Goal: Task Accomplishment & Management: Use online tool/utility

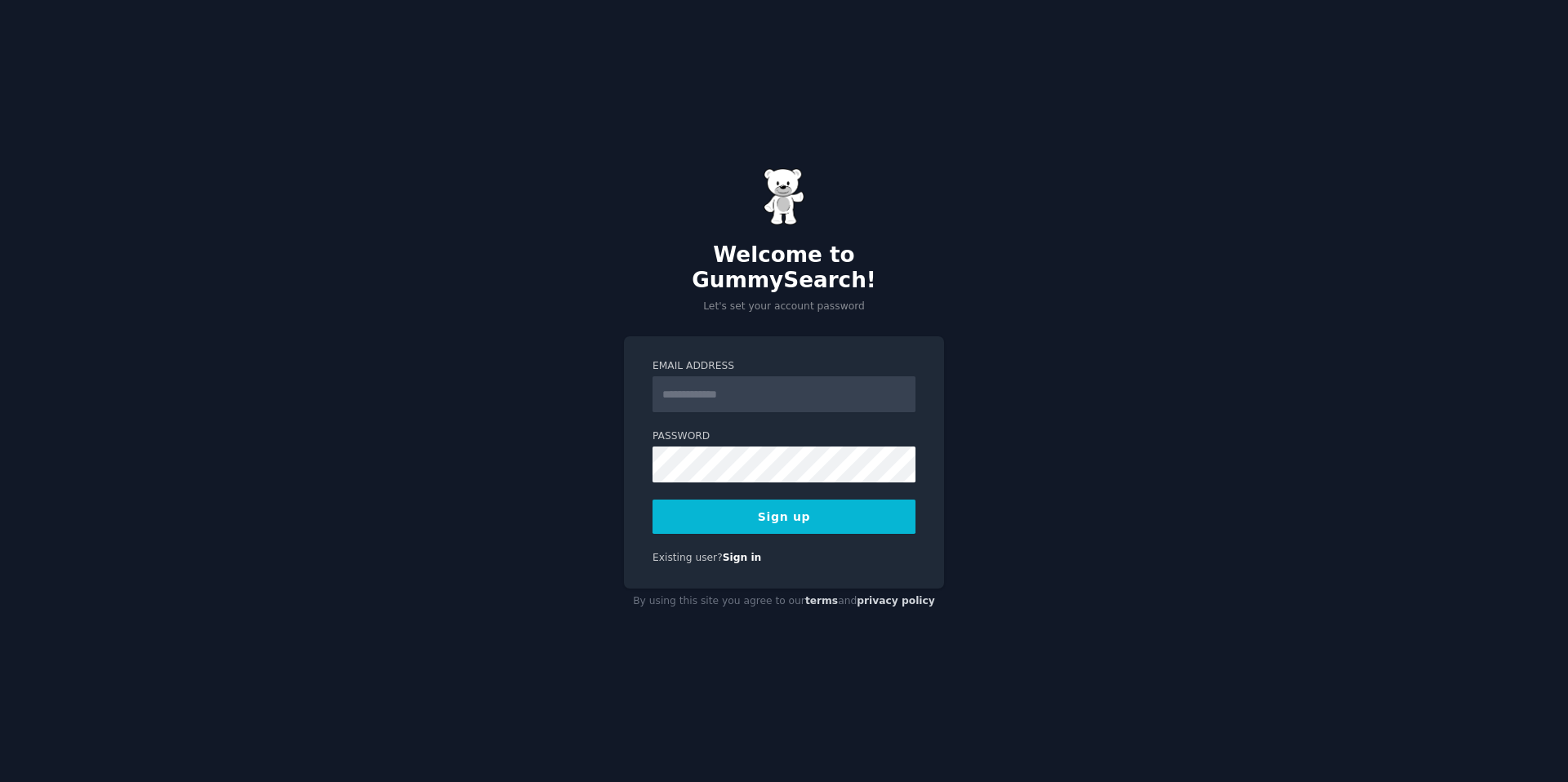
click at [782, 410] on form "Email Address Password Sign up" at bounding box center [784, 447] width 263 height 175
click at [760, 382] on input "Email Address" at bounding box center [784, 395] width 263 height 36
type input "**********"
click at [743, 515] on button "Sign up" at bounding box center [784, 517] width 263 height 35
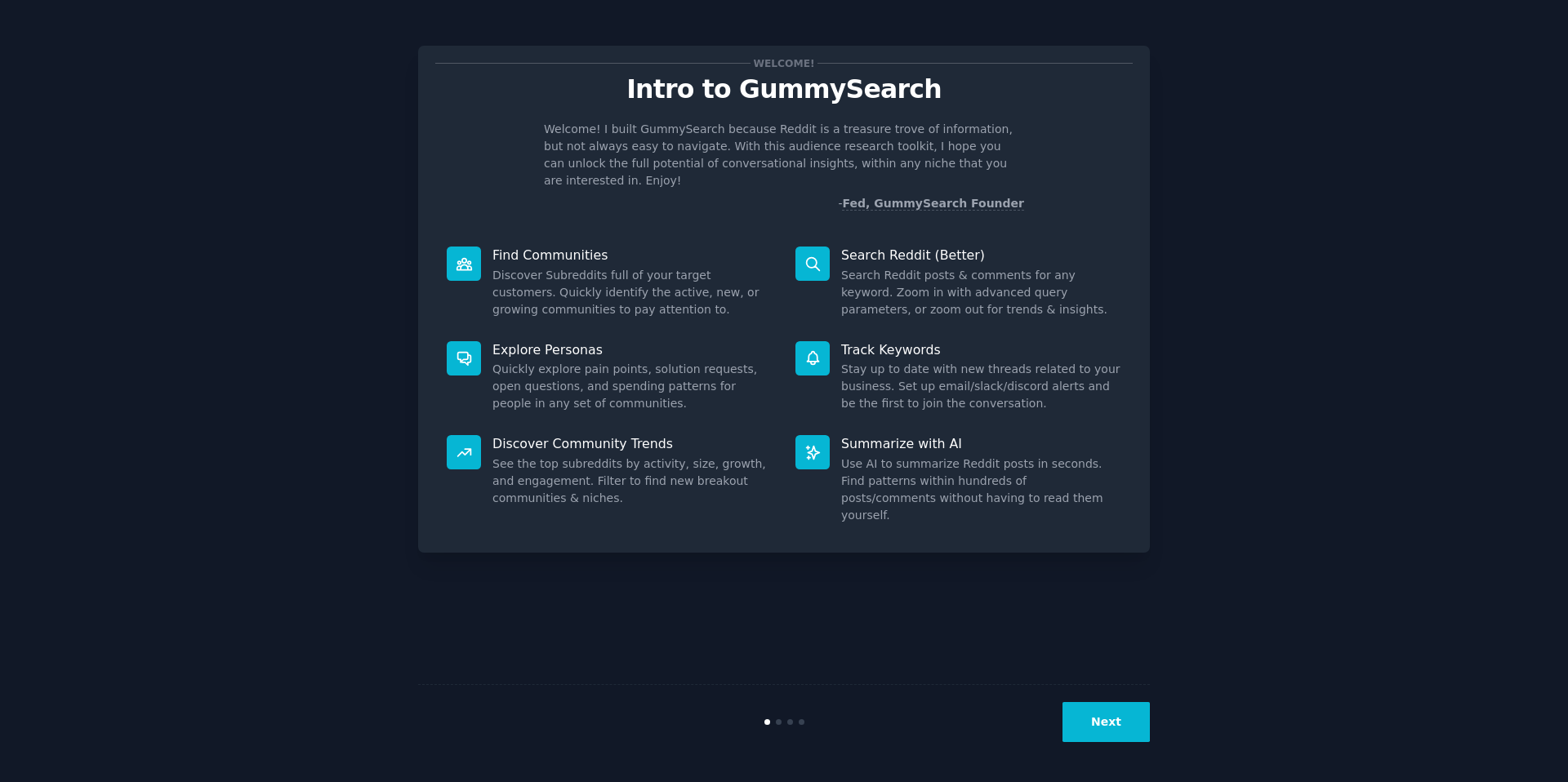
click at [0, 781] on nordpass-portal at bounding box center [0, 782] width 0 height 0
click at [1116, 727] on button "Next" at bounding box center [1106, 722] width 88 height 40
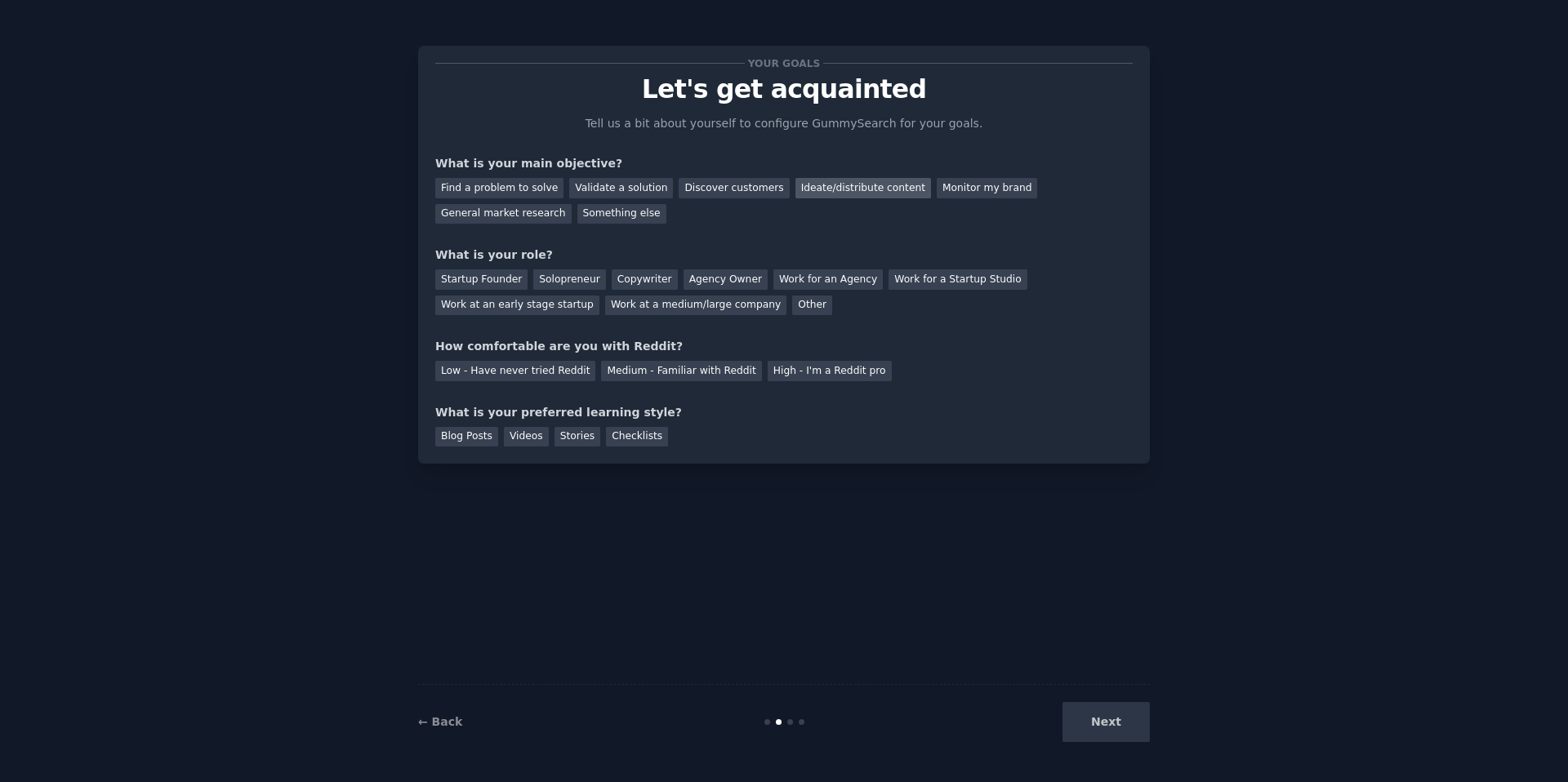
click at [855, 188] on div "Ideate/distribute content" at bounding box center [863, 188] width 135 height 21
click at [654, 287] on div "Copywriter" at bounding box center [645, 279] width 66 height 21
click at [504, 372] on div "Low - Have never tried Reddit" at bounding box center [515, 371] width 160 height 21
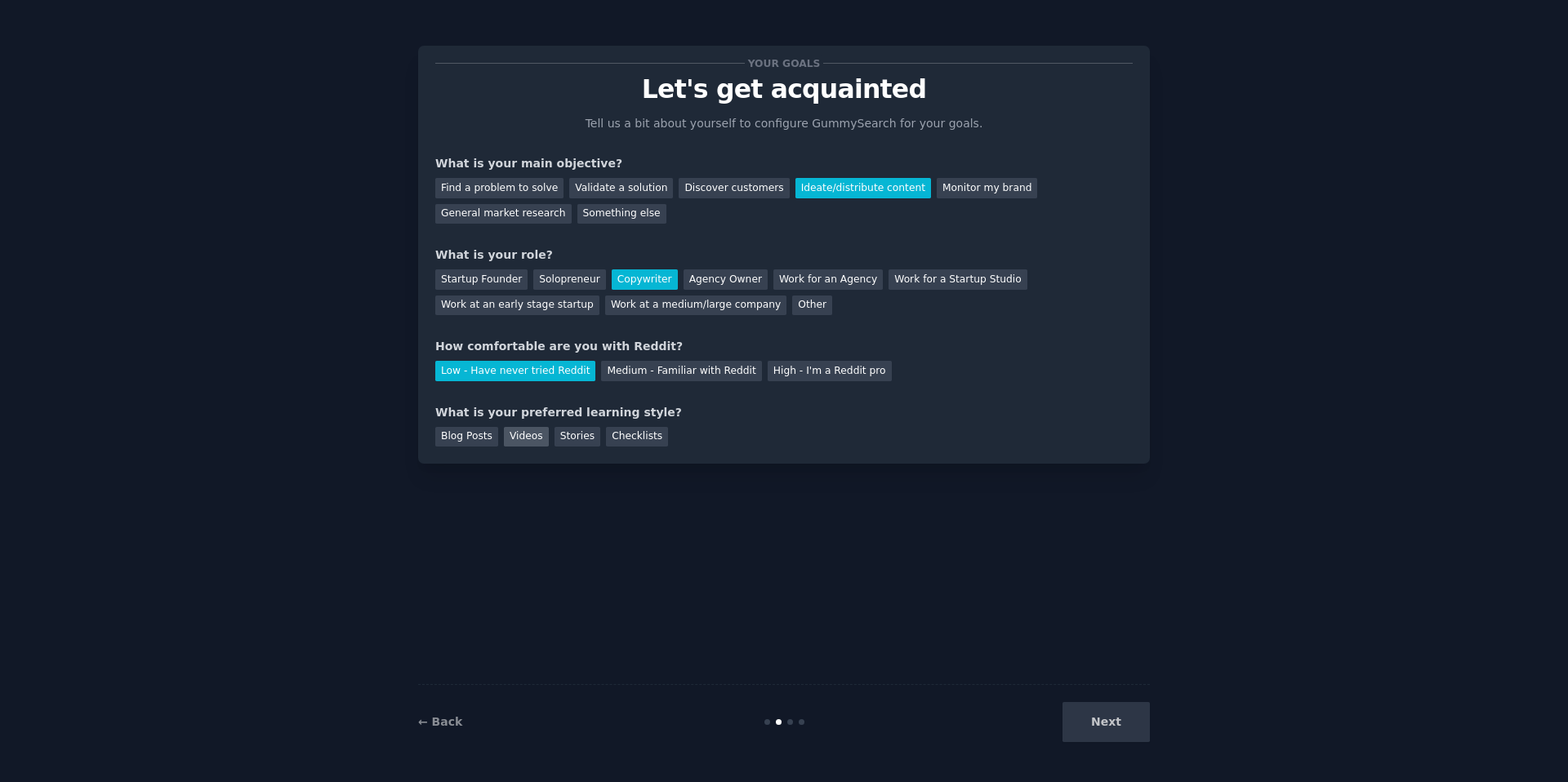
click at [526, 435] on div "Videos" at bounding box center [526, 437] width 45 height 21
click at [470, 436] on div "Blog Posts" at bounding box center [467, 437] width 63 height 21
click at [527, 434] on div "Videos" at bounding box center [526, 437] width 45 height 21
click at [1113, 723] on button "Next" at bounding box center [1106, 722] width 88 height 40
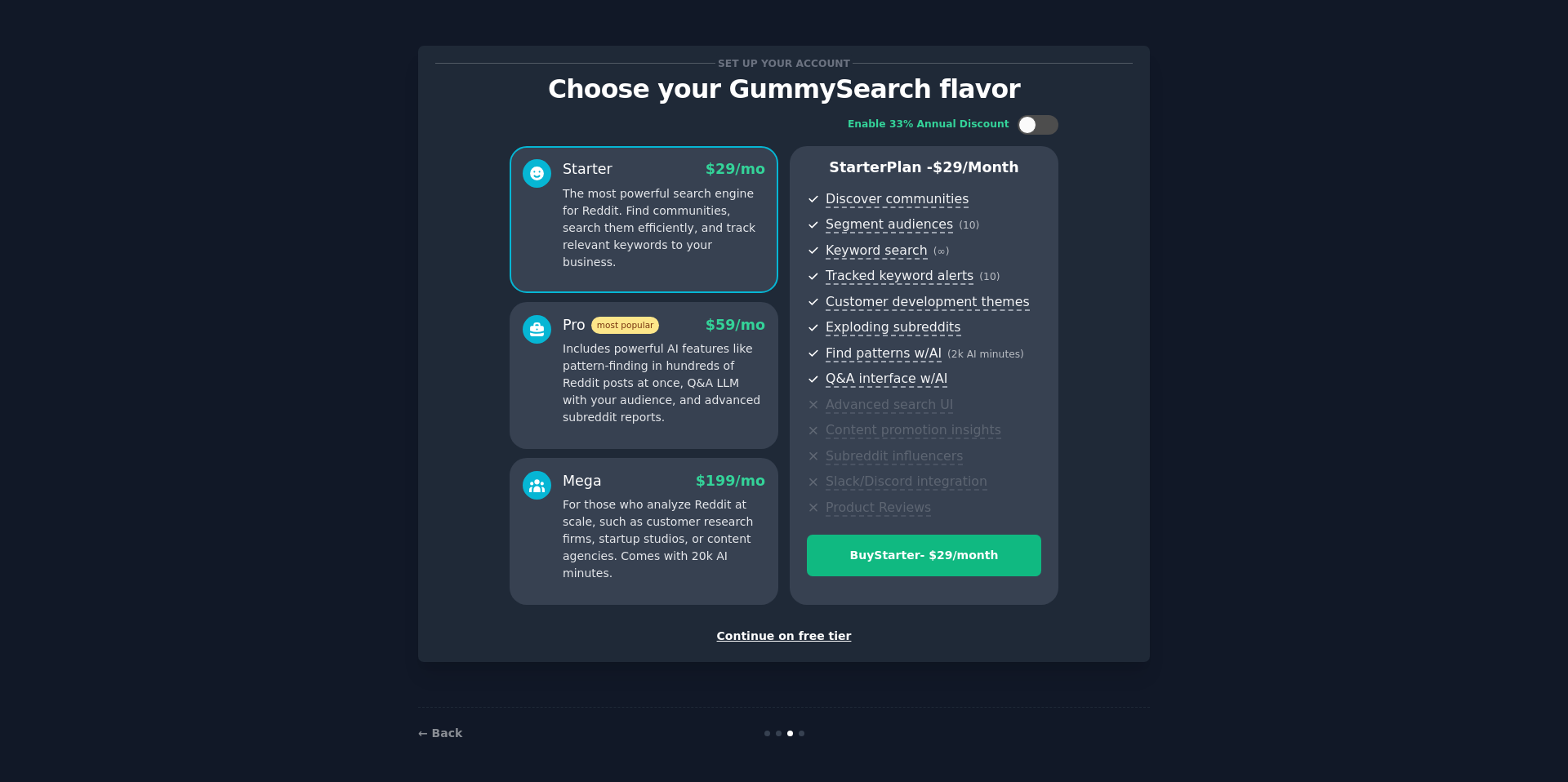
click at [769, 638] on div "Continue on free tier" at bounding box center [784, 636] width 697 height 17
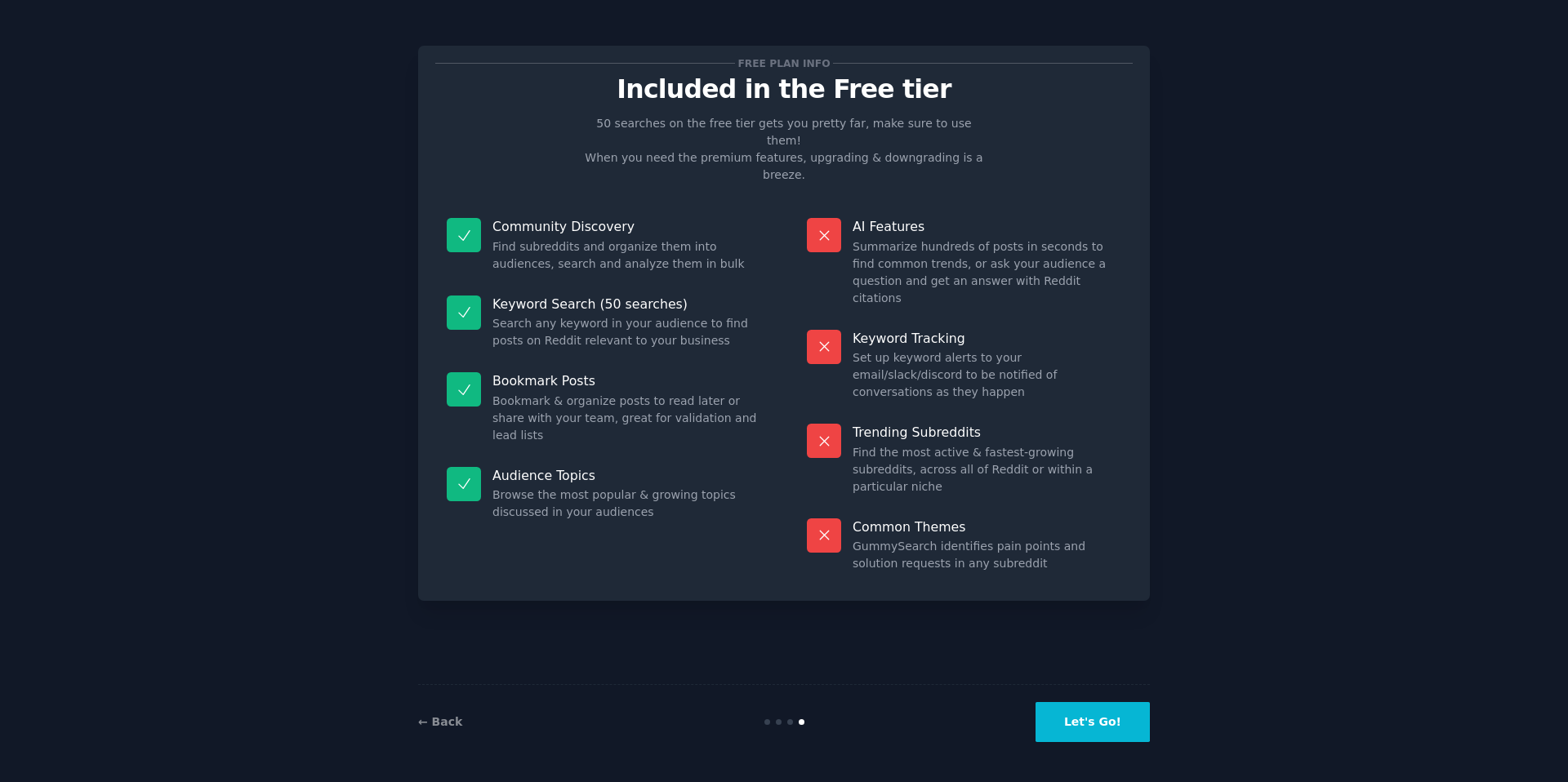
click at [1116, 740] on button "Let's Go!" at bounding box center [1092, 722] width 114 height 40
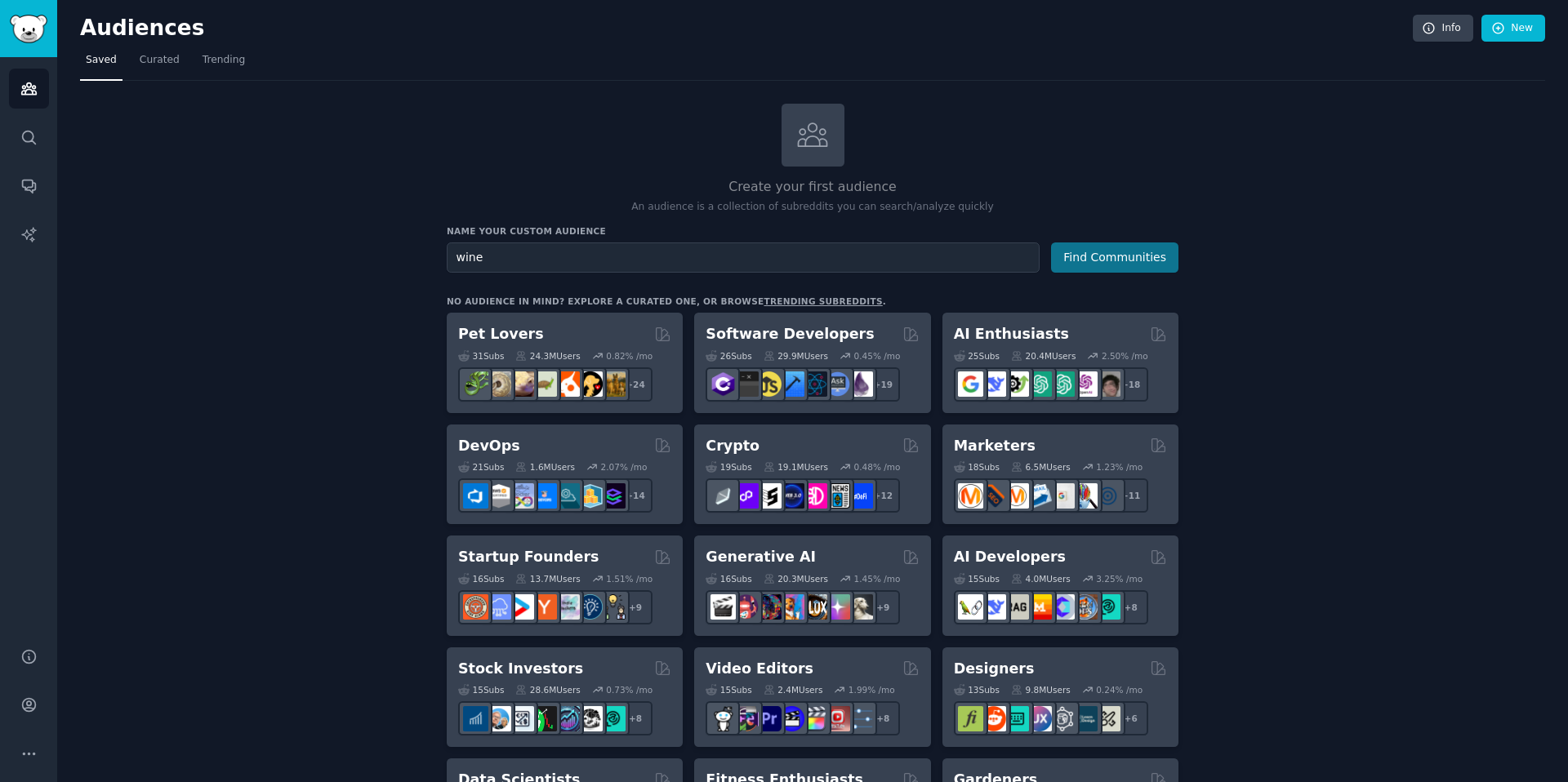
type input "wine"
click at [1136, 259] on button "Find Communities" at bounding box center [1115, 258] width 127 height 31
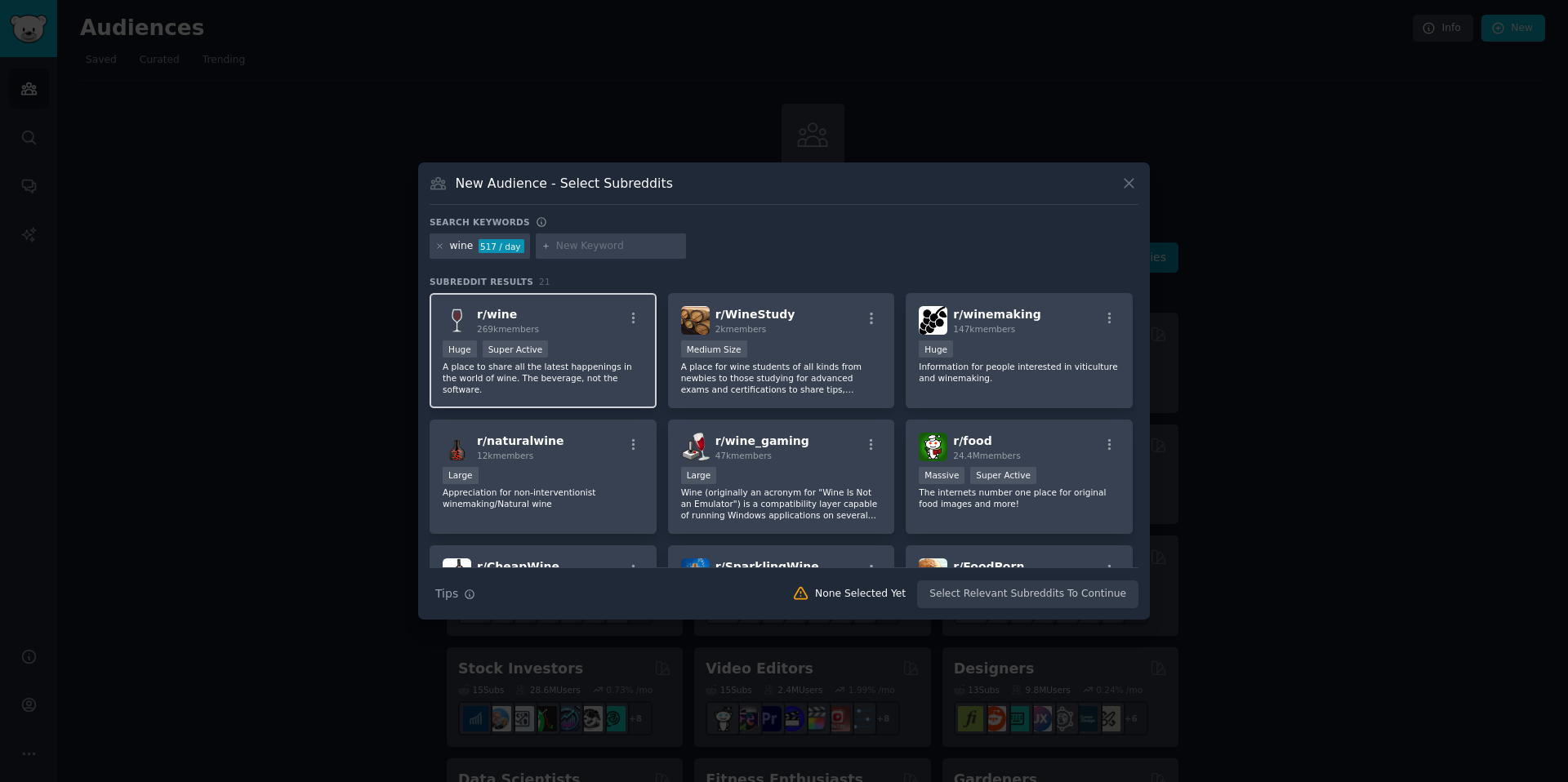
click at [590, 325] on div "r/ wine 269k members" at bounding box center [542, 320] width 201 height 29
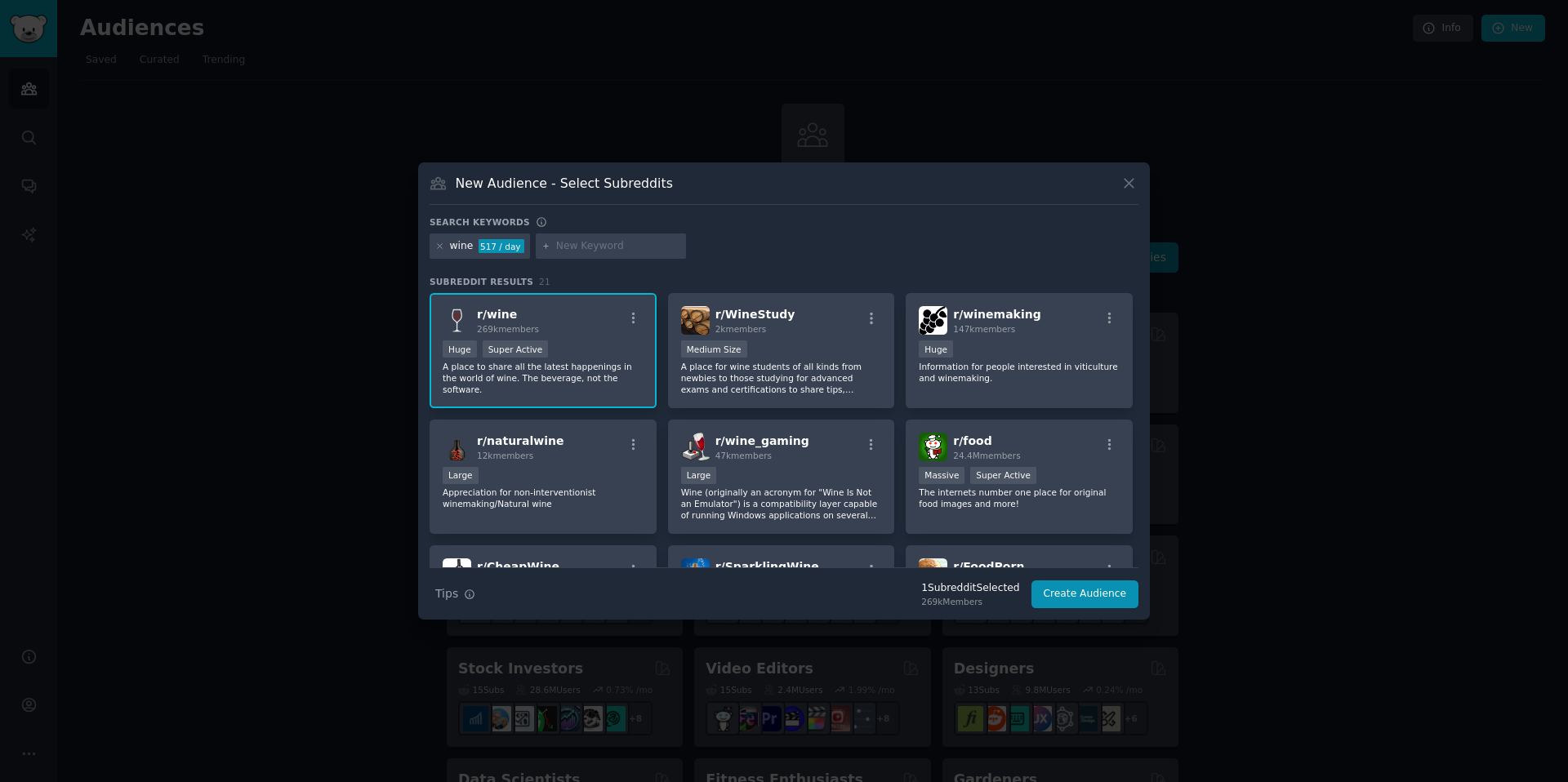
click at [555, 339] on div "r/ wine 269k members Huge Super Active A place to share all the latest happenin…" at bounding box center [542, 350] width 227 height 115
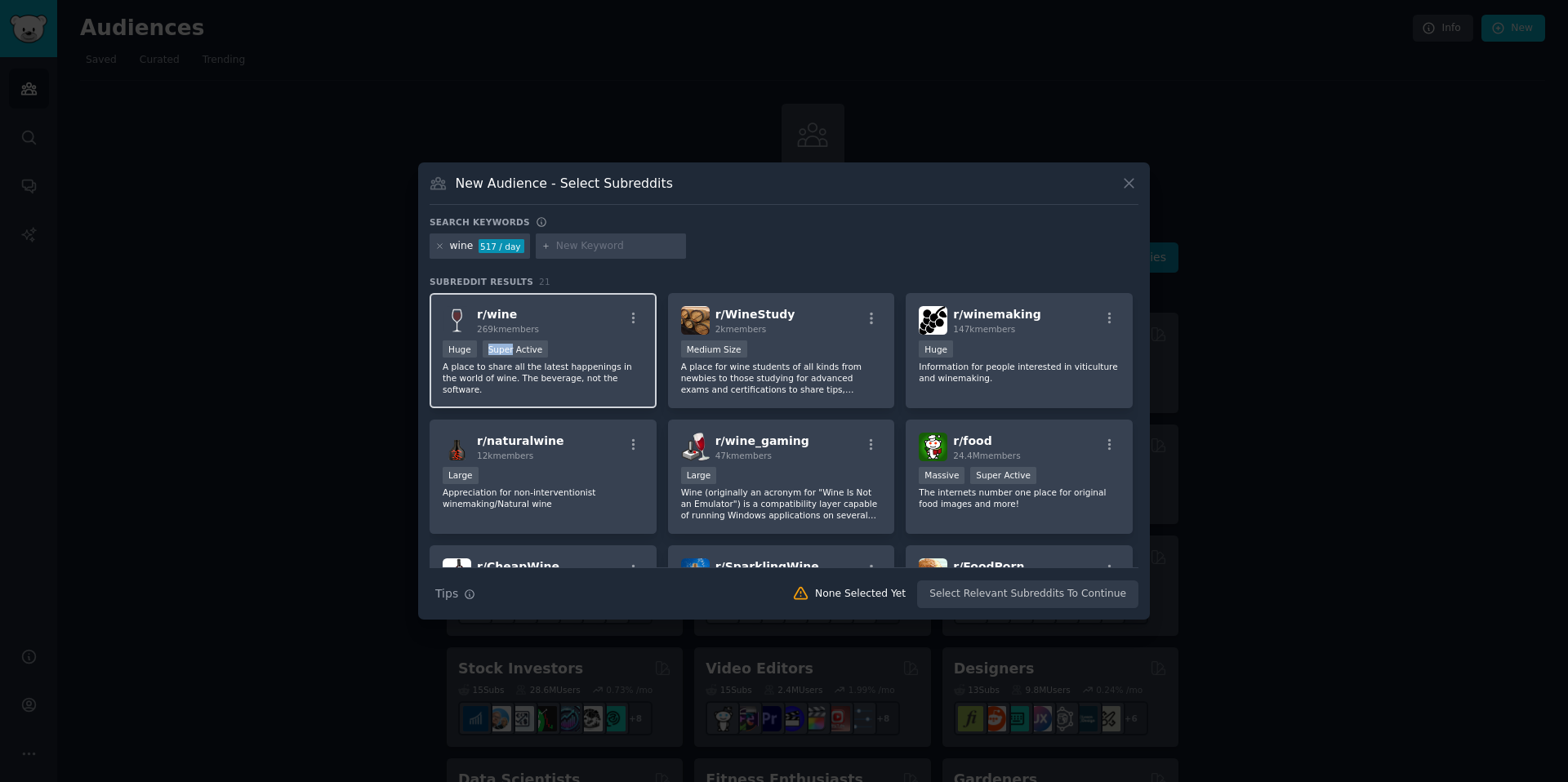
click at [555, 339] on div "r/ wine 269k members Huge Super Active A place to share all the latest happenin…" at bounding box center [542, 350] width 227 height 115
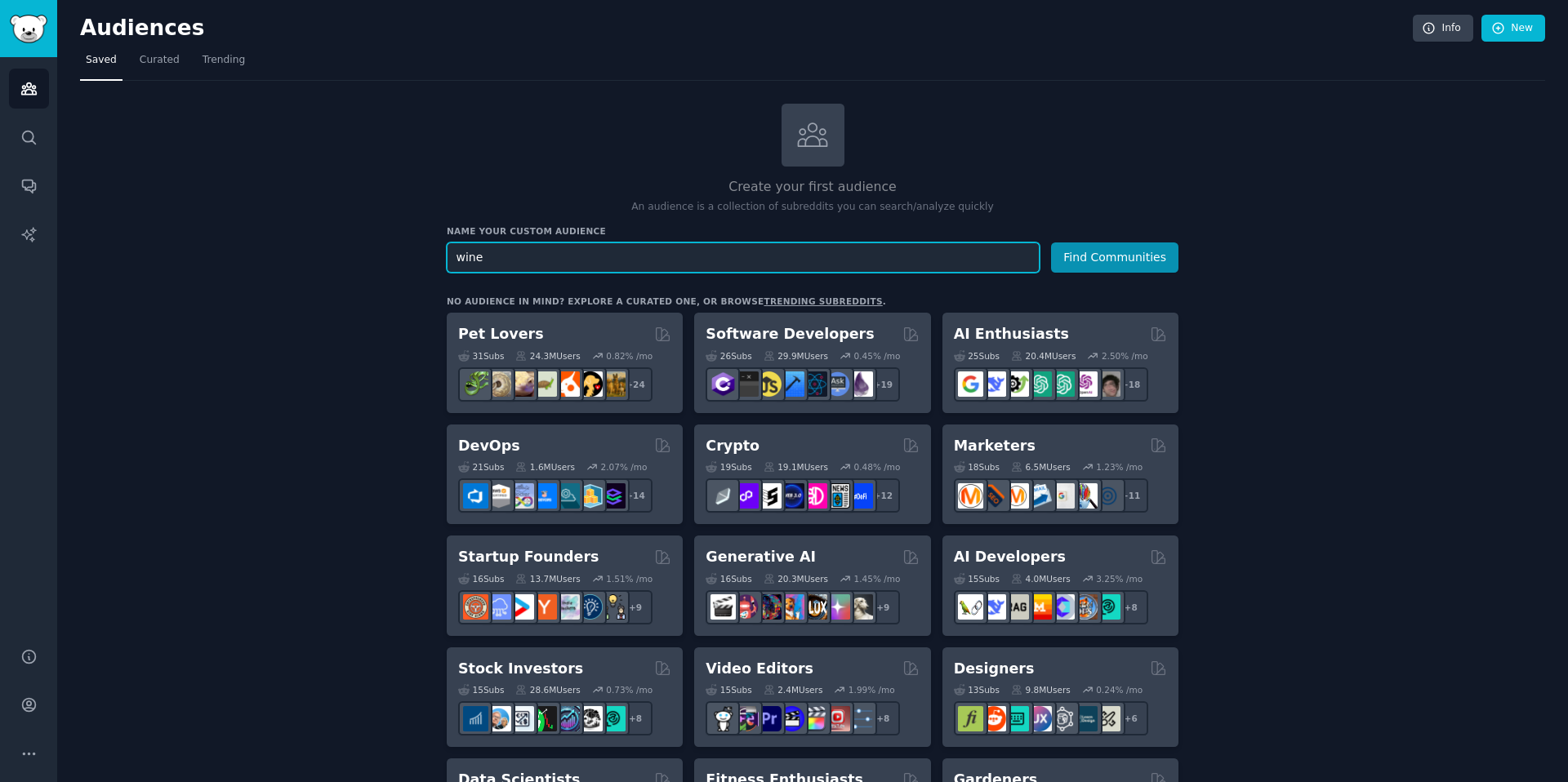
click at [741, 249] on input "wine" at bounding box center [743, 258] width 593 height 31
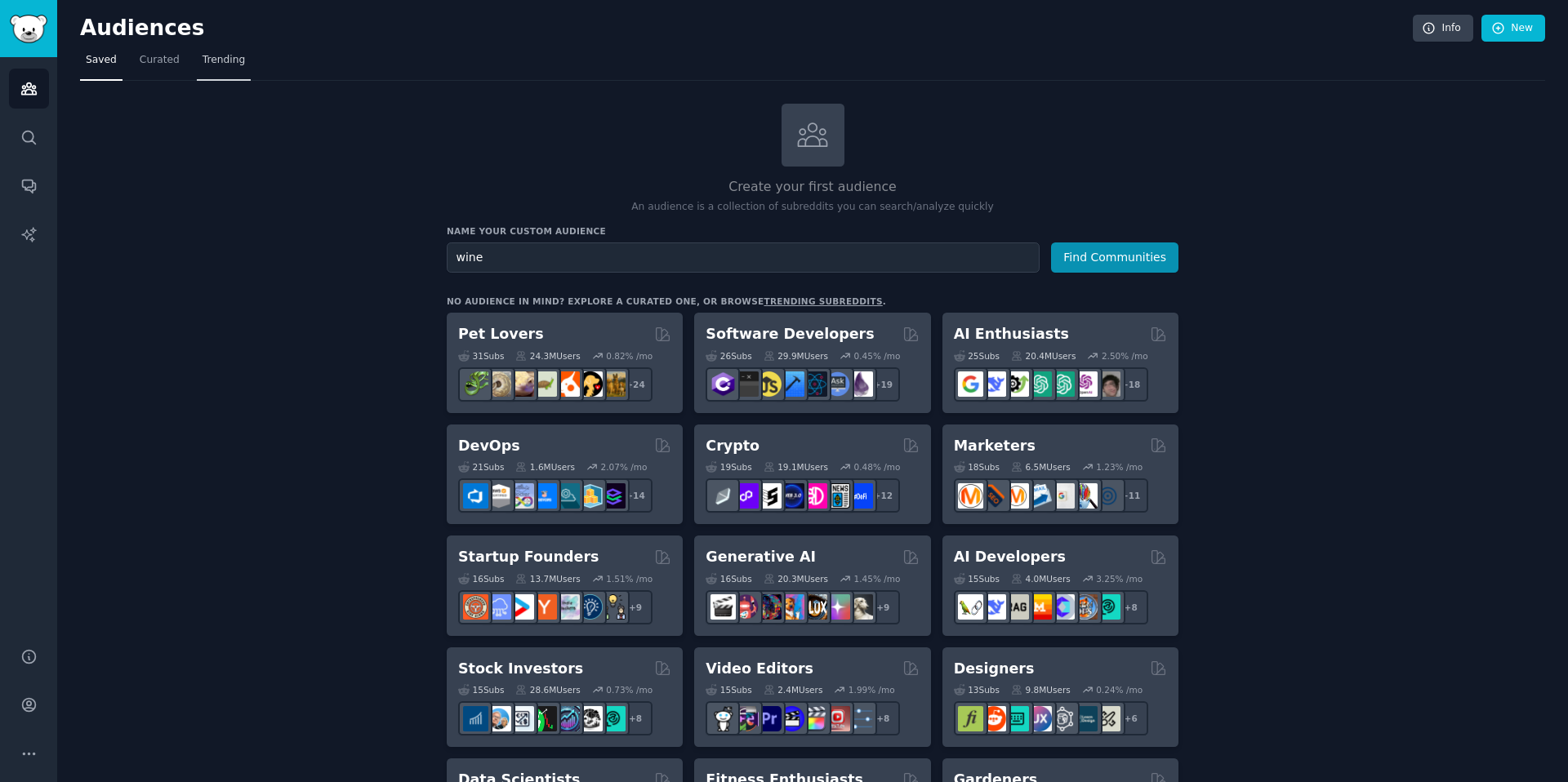
click at [239, 60] on span "Trending" at bounding box center [223, 60] width 42 height 15
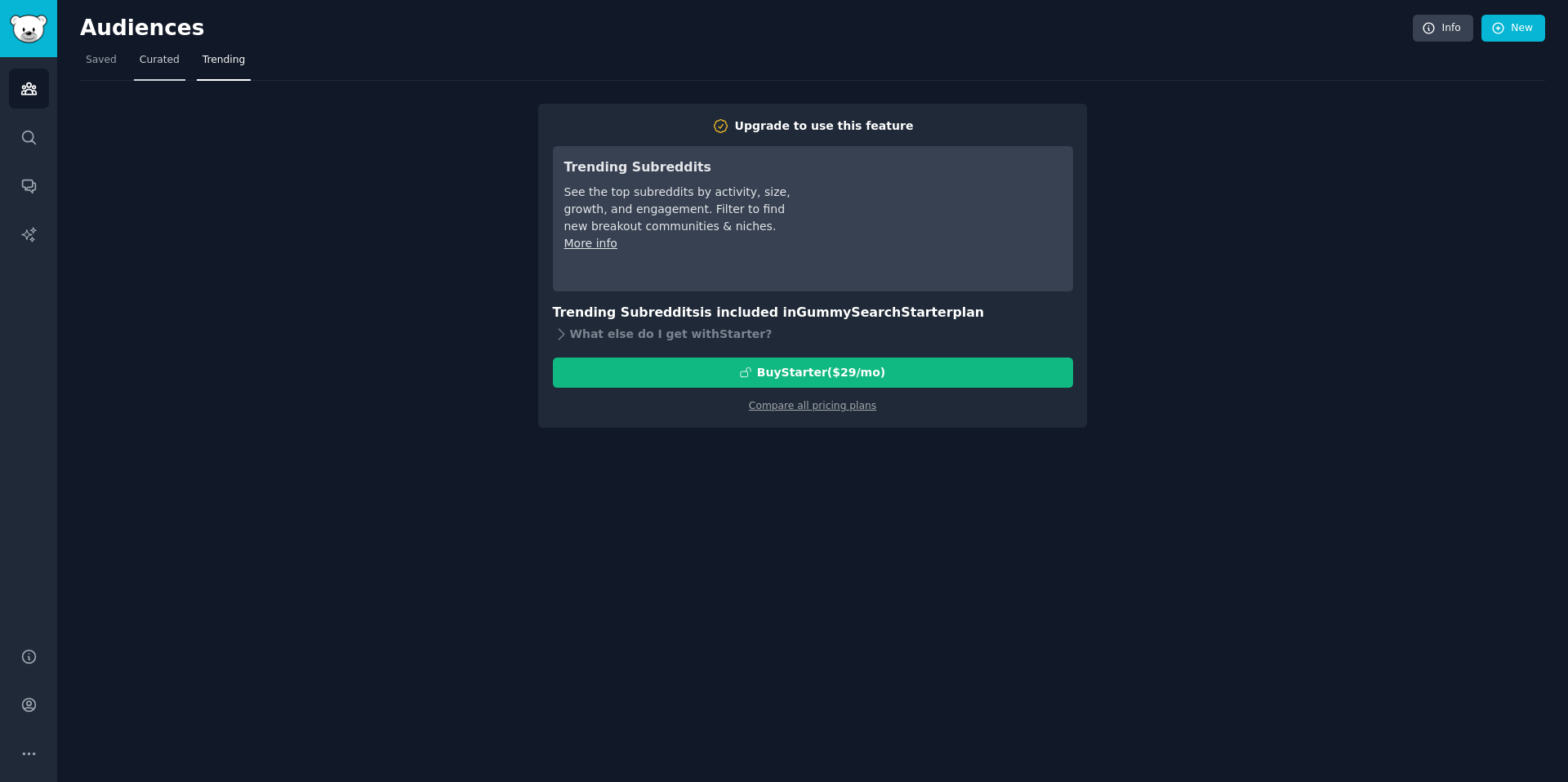
click at [175, 63] on span "Curated" at bounding box center [159, 60] width 40 height 15
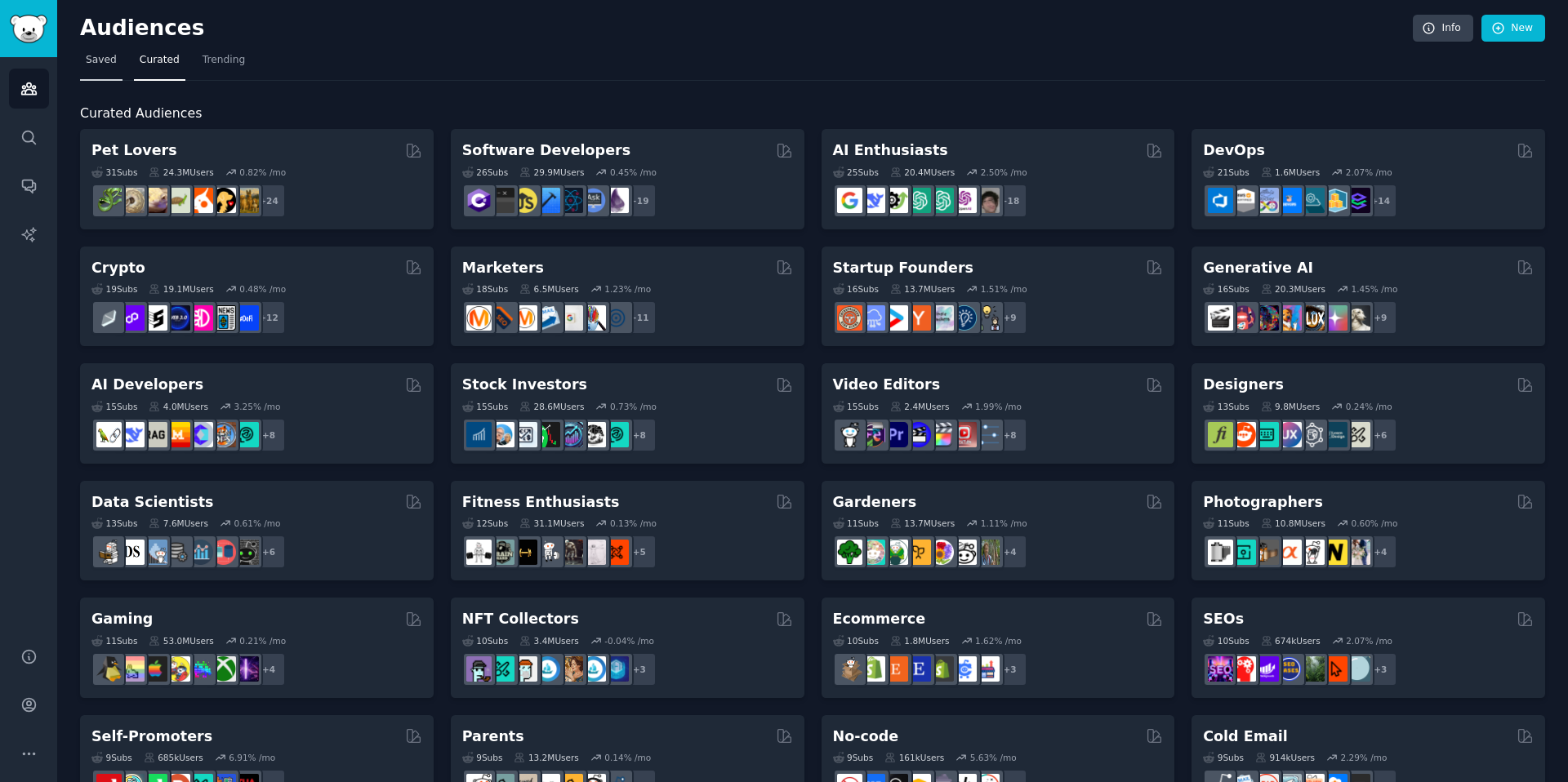
click at [104, 62] on span "Saved" at bounding box center [102, 60] width 31 height 15
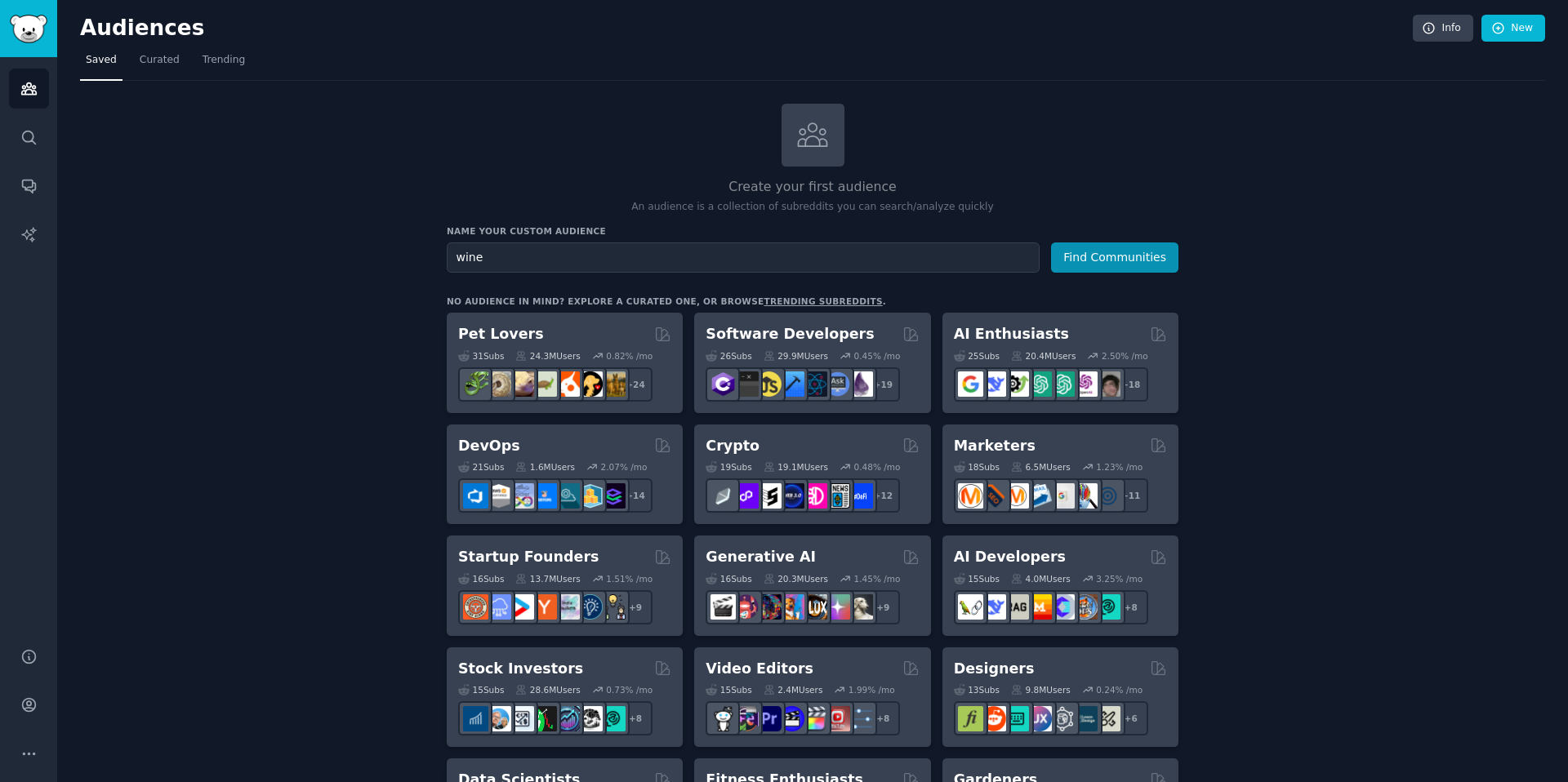
type input "wine"
click at [1051, 243] on button "Find Communities" at bounding box center [1115, 258] width 127 height 31
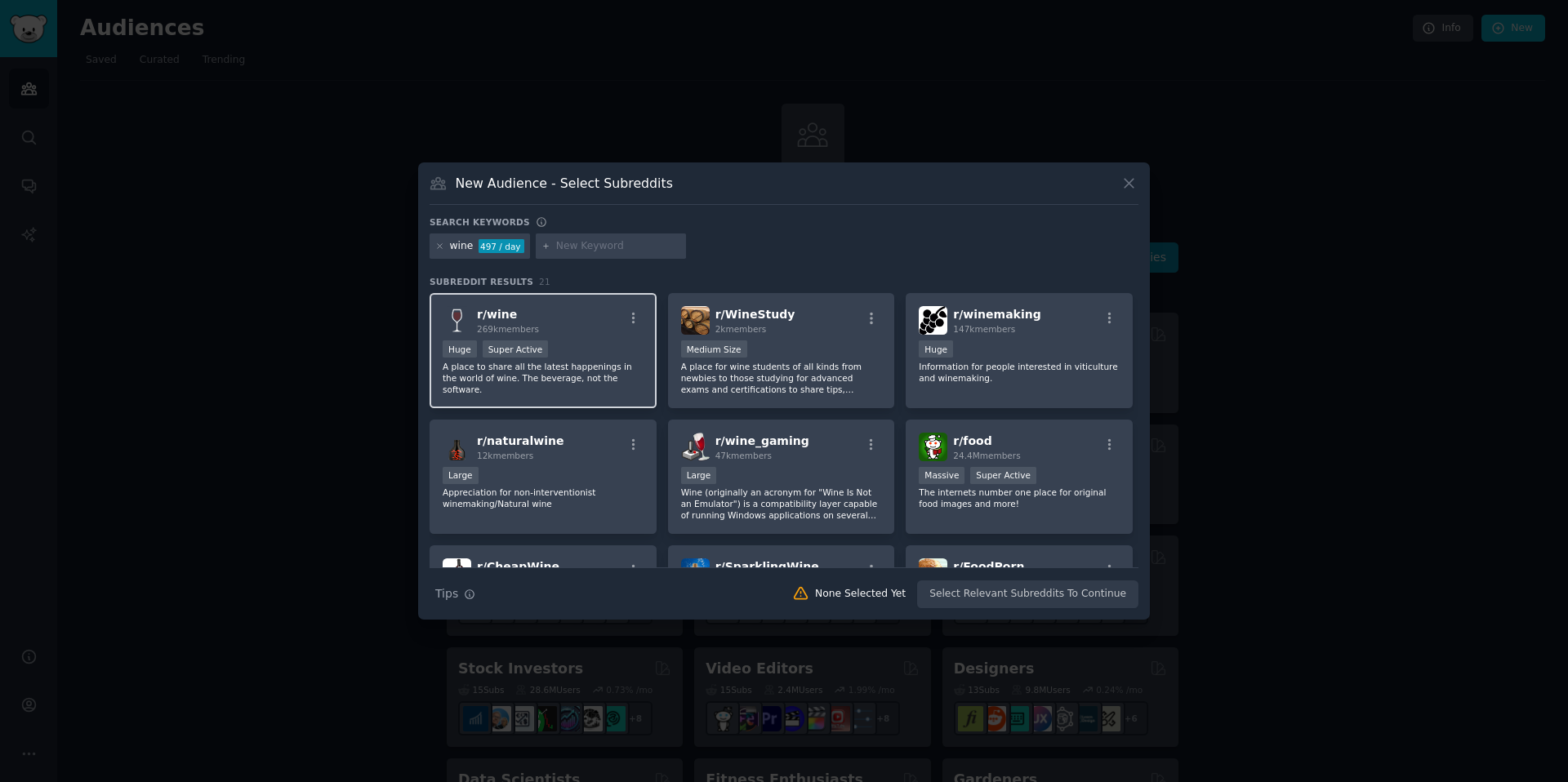
click at [597, 348] on div "Huge Super Active" at bounding box center [542, 350] width 201 height 21
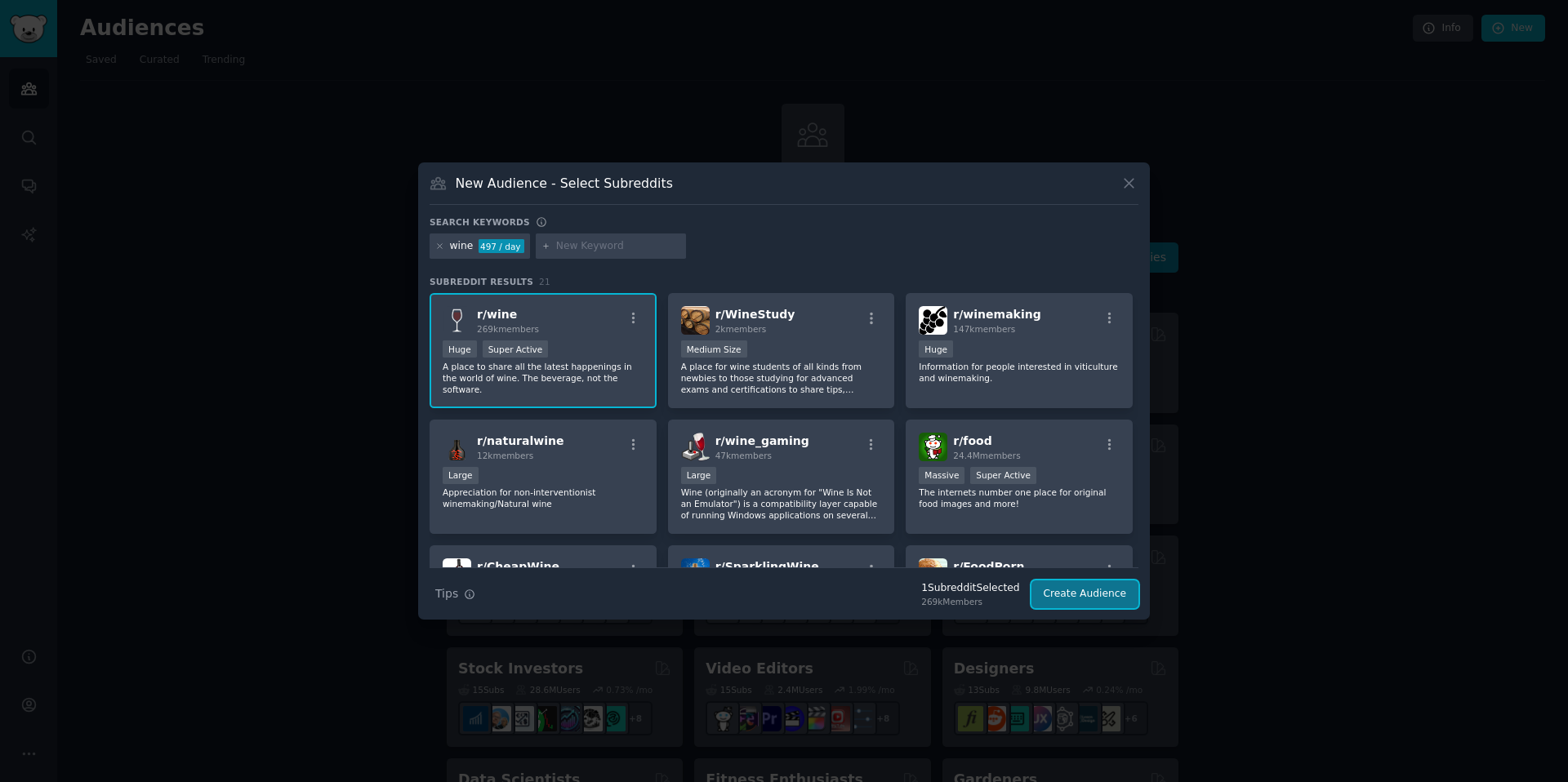
click at [1107, 601] on button "Create Audience" at bounding box center [1085, 595] width 108 height 28
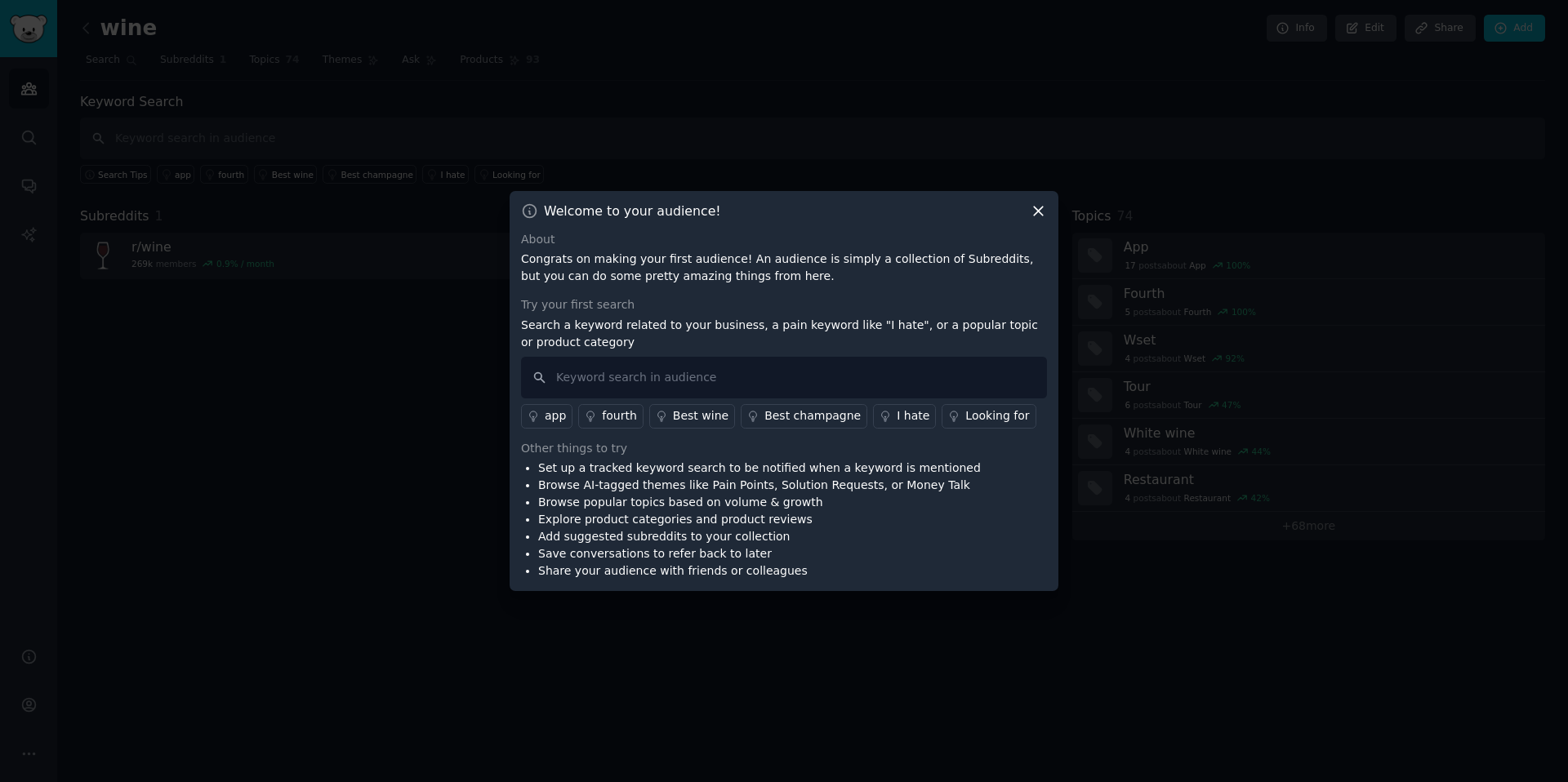
click at [1041, 211] on icon at bounding box center [1038, 211] width 17 height 17
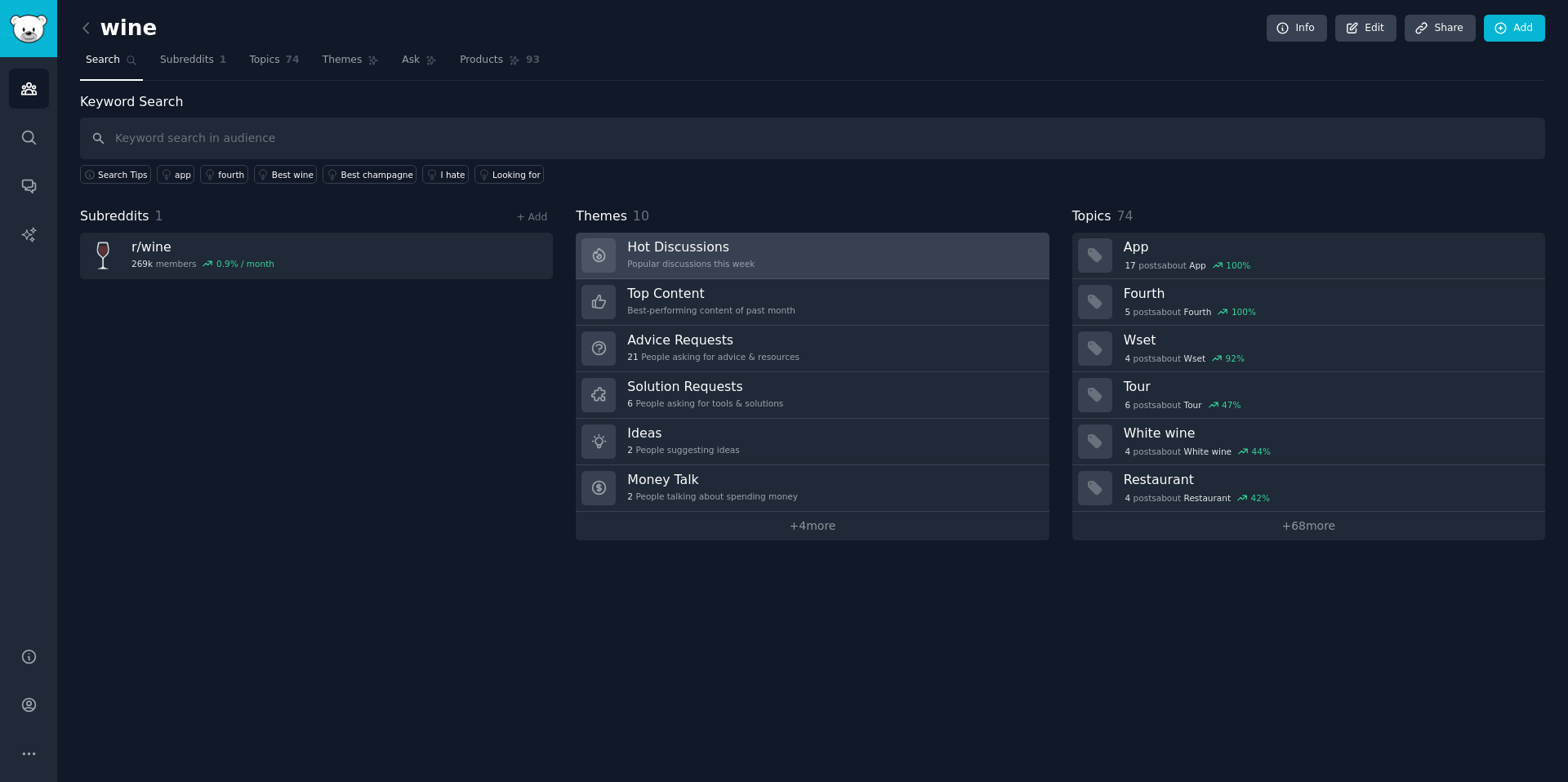
click at [812, 238] on link "Hot Discussions Popular discussions this week" at bounding box center [812, 256] width 473 height 46
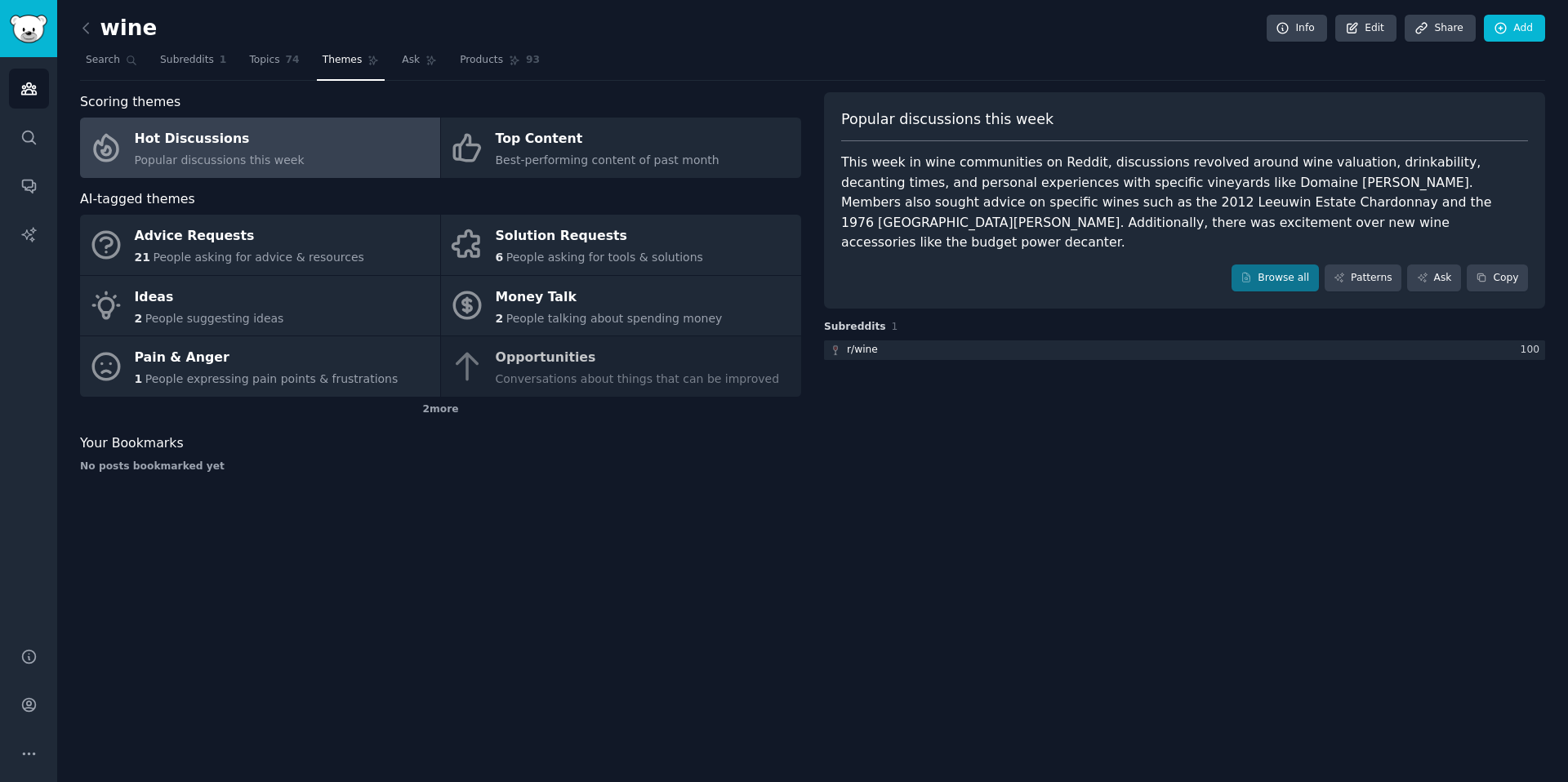
click at [1052, 196] on div "This week in wine communities on Reddit, discussions revolved around wine valua…" at bounding box center [1185, 203] width 687 height 101
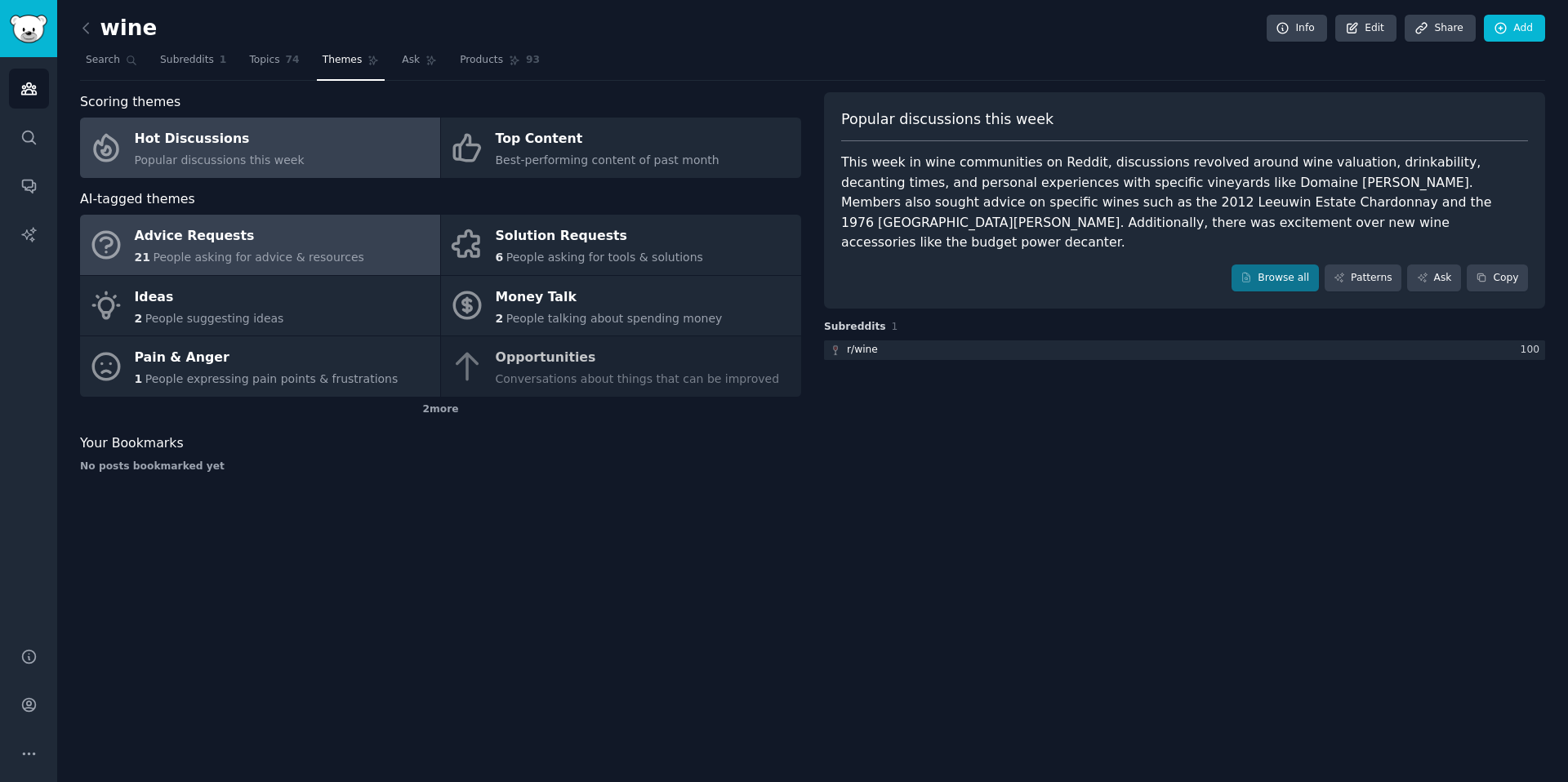
click at [270, 265] on div "21 People asking for advice & resources" at bounding box center [249, 258] width 230 height 17
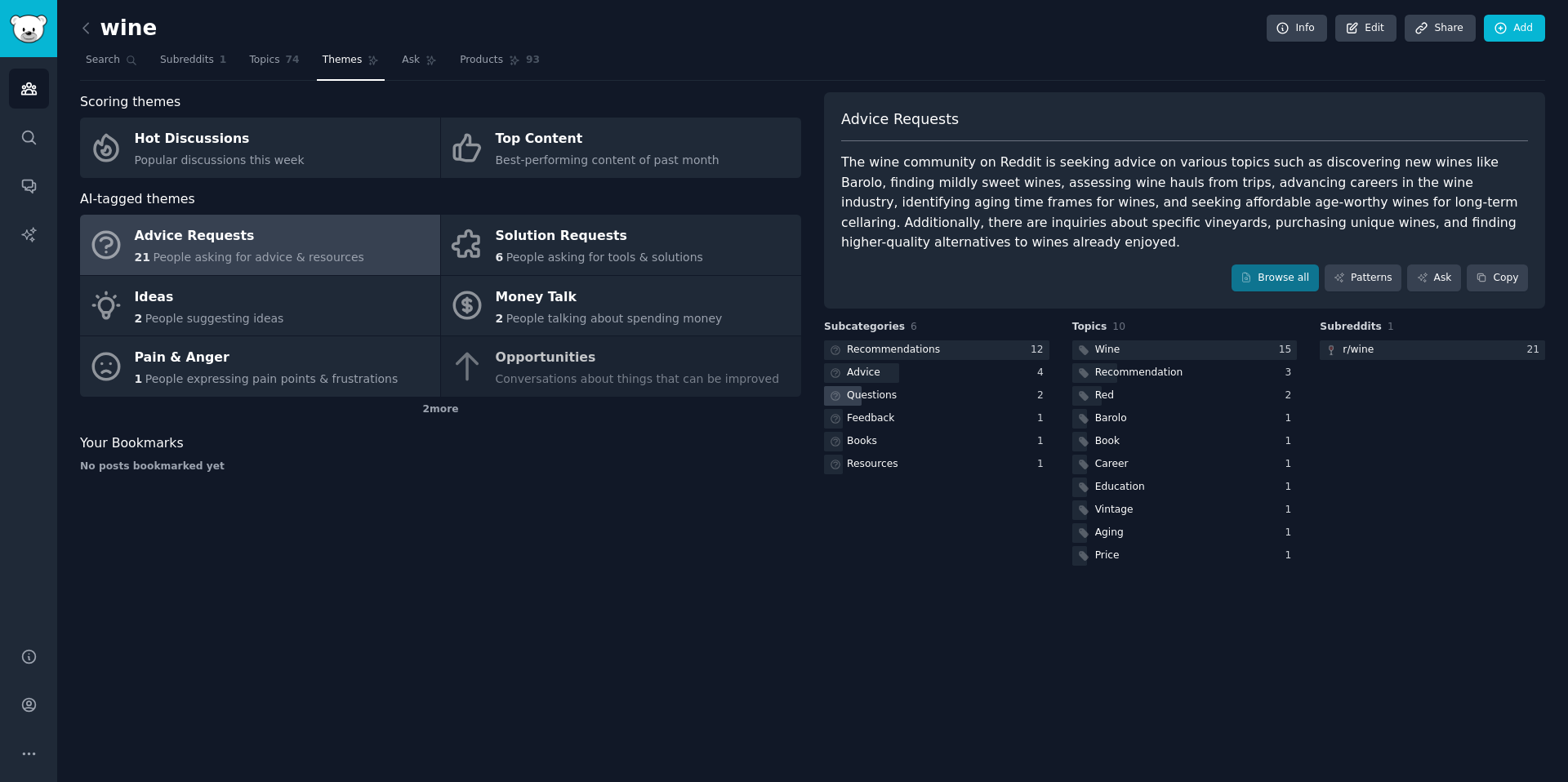
click at [931, 386] on div "Questions" at bounding box center [936, 396] width 225 height 21
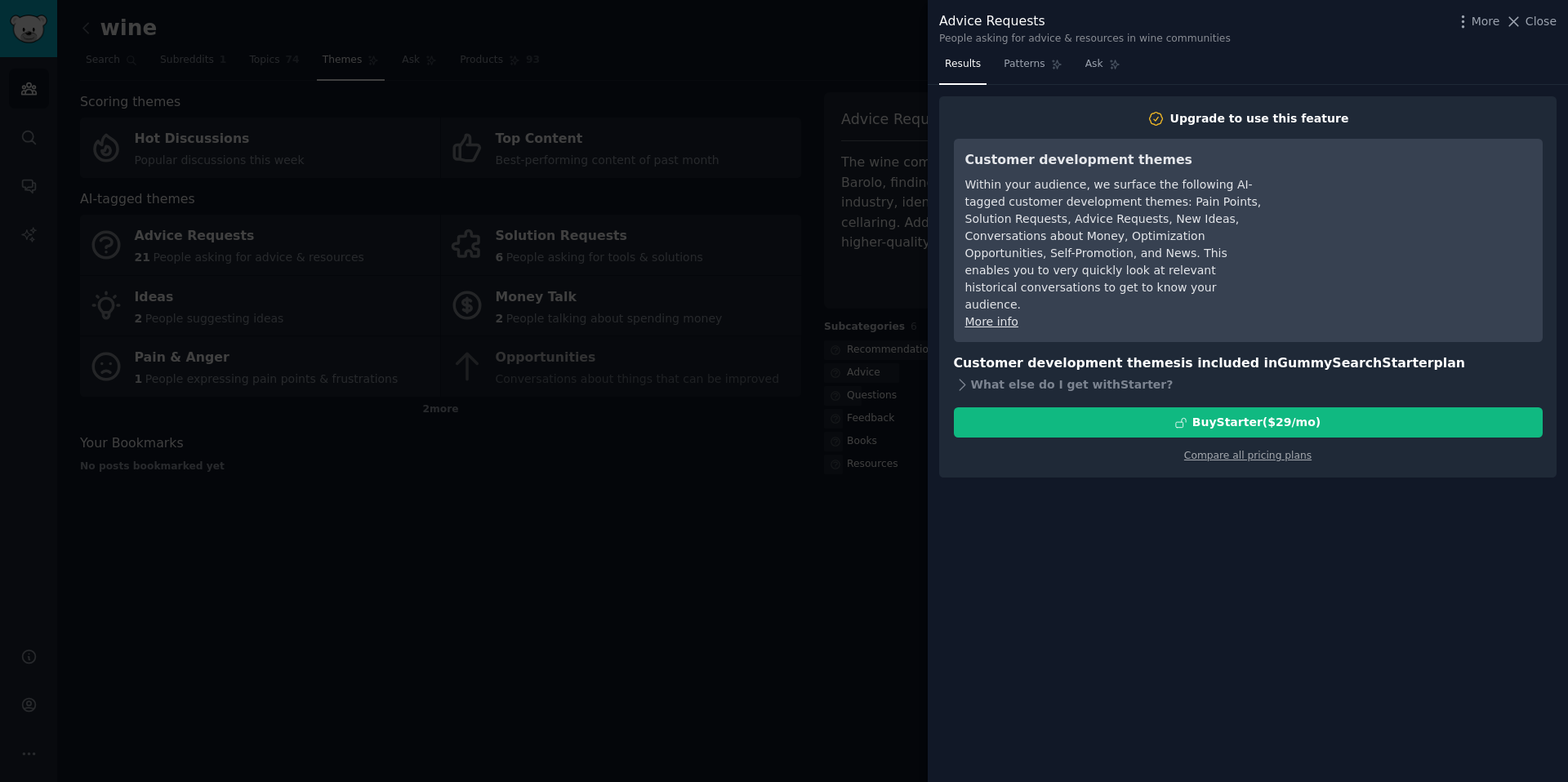
click at [875, 430] on div at bounding box center [784, 391] width 1568 height 782
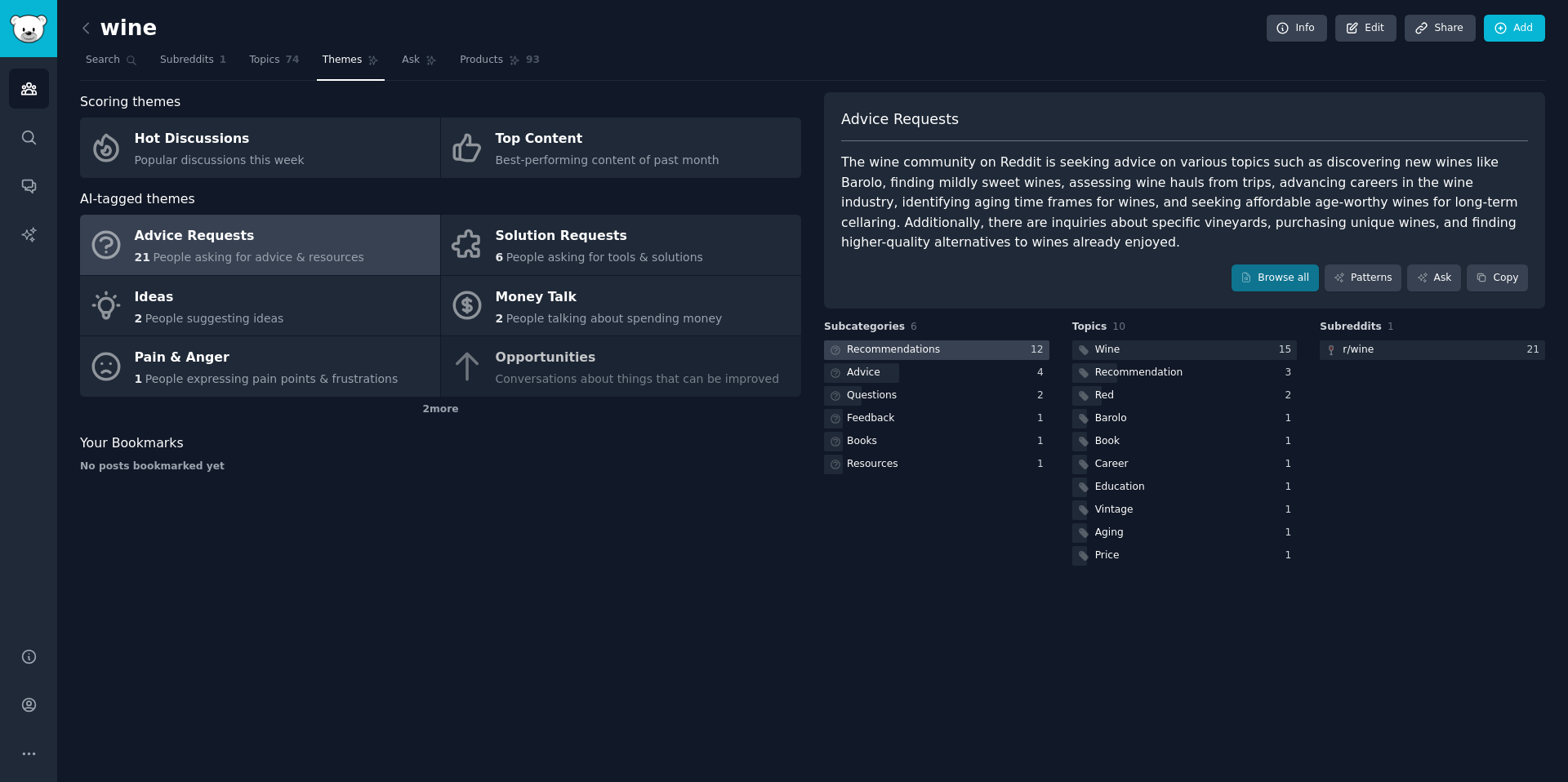
click at [902, 343] on div "Recommendations" at bounding box center [893, 350] width 93 height 15
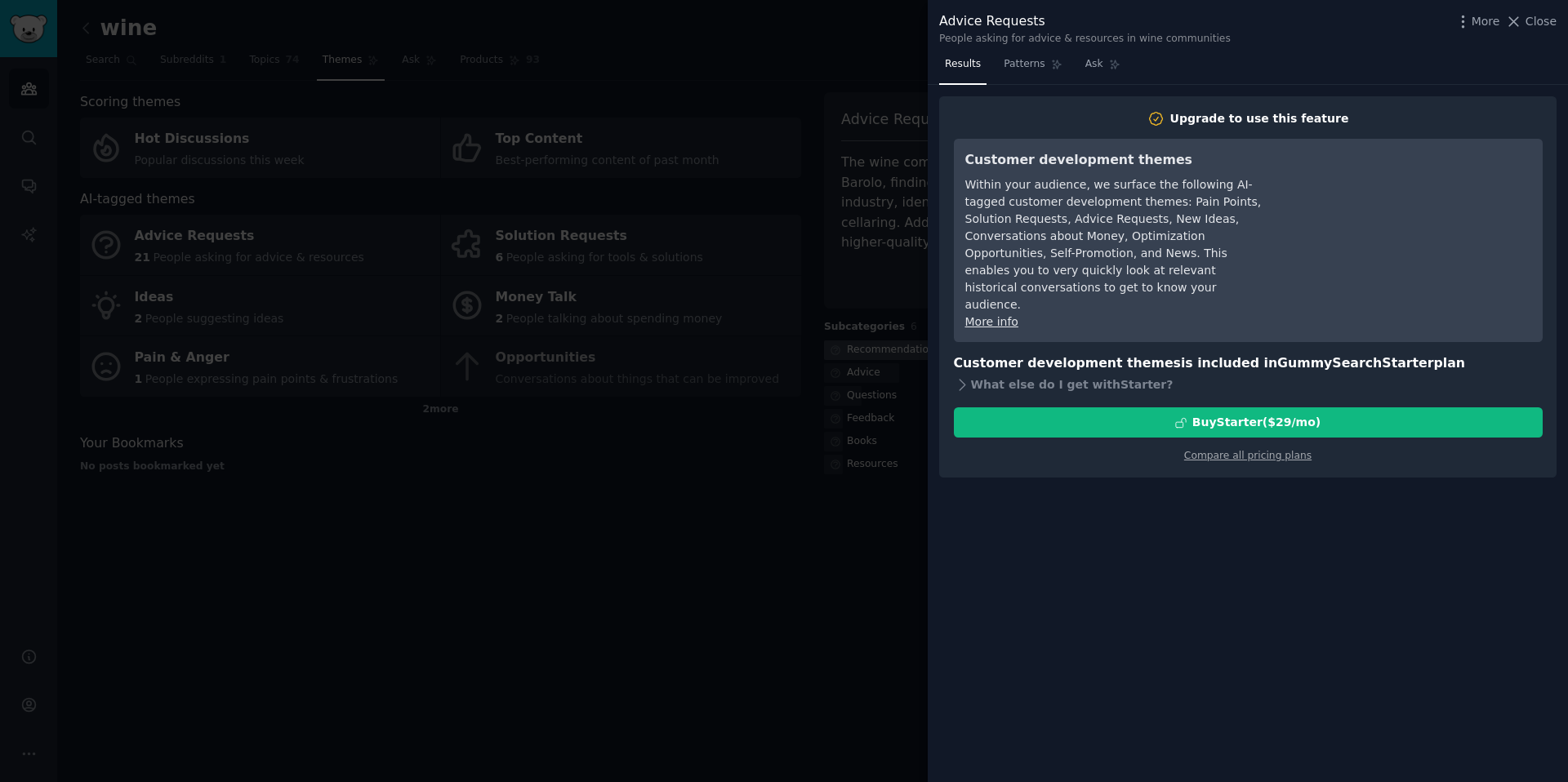
click at [902, 328] on div at bounding box center [784, 391] width 1568 height 782
